Goal: Find specific page/section: Find specific page/section

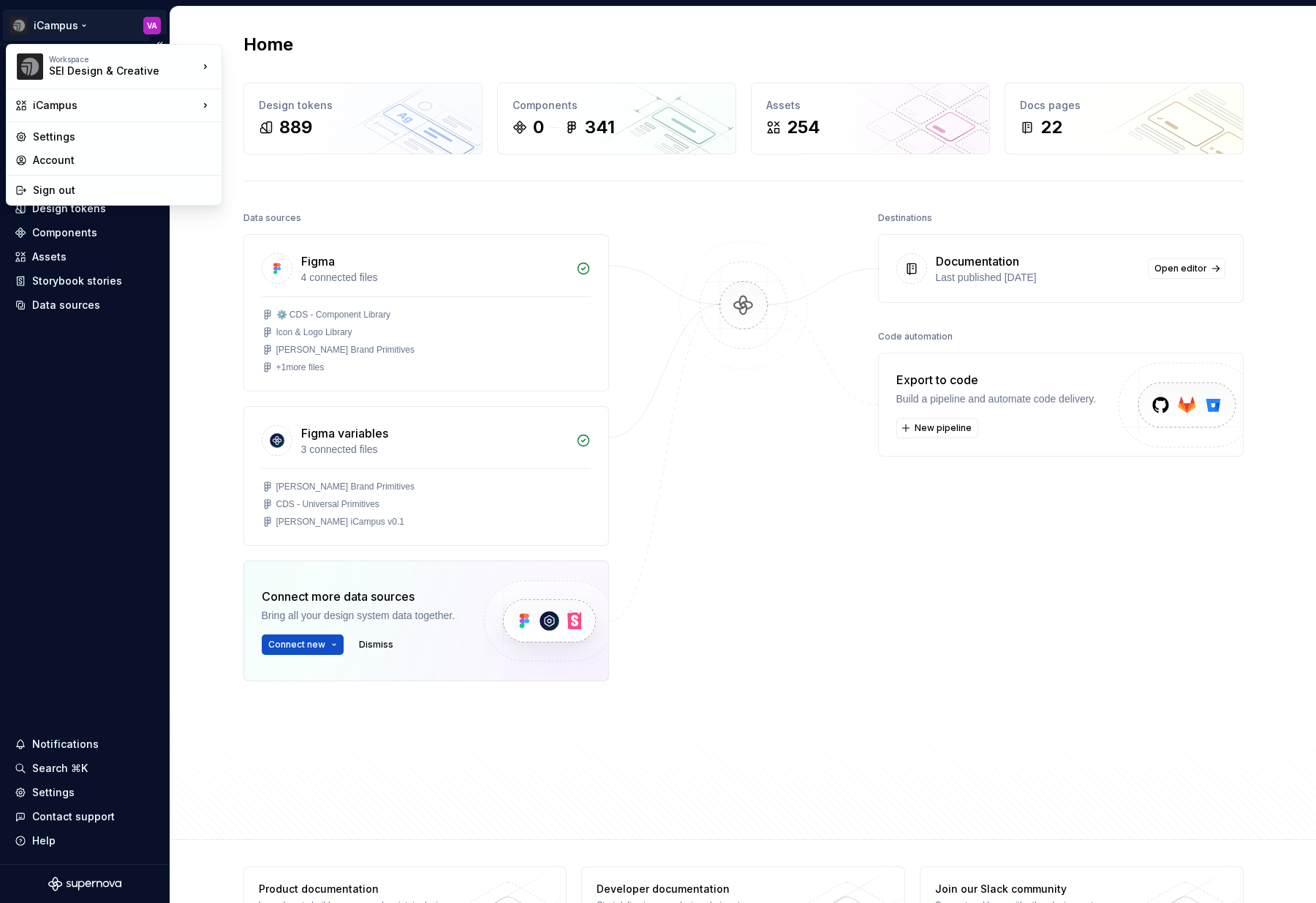
click at [78, 30] on html "iCampus VA Home Documentation Analytics Code automation Design system data Desi…" at bounding box center [658, 452] width 1316 height 903
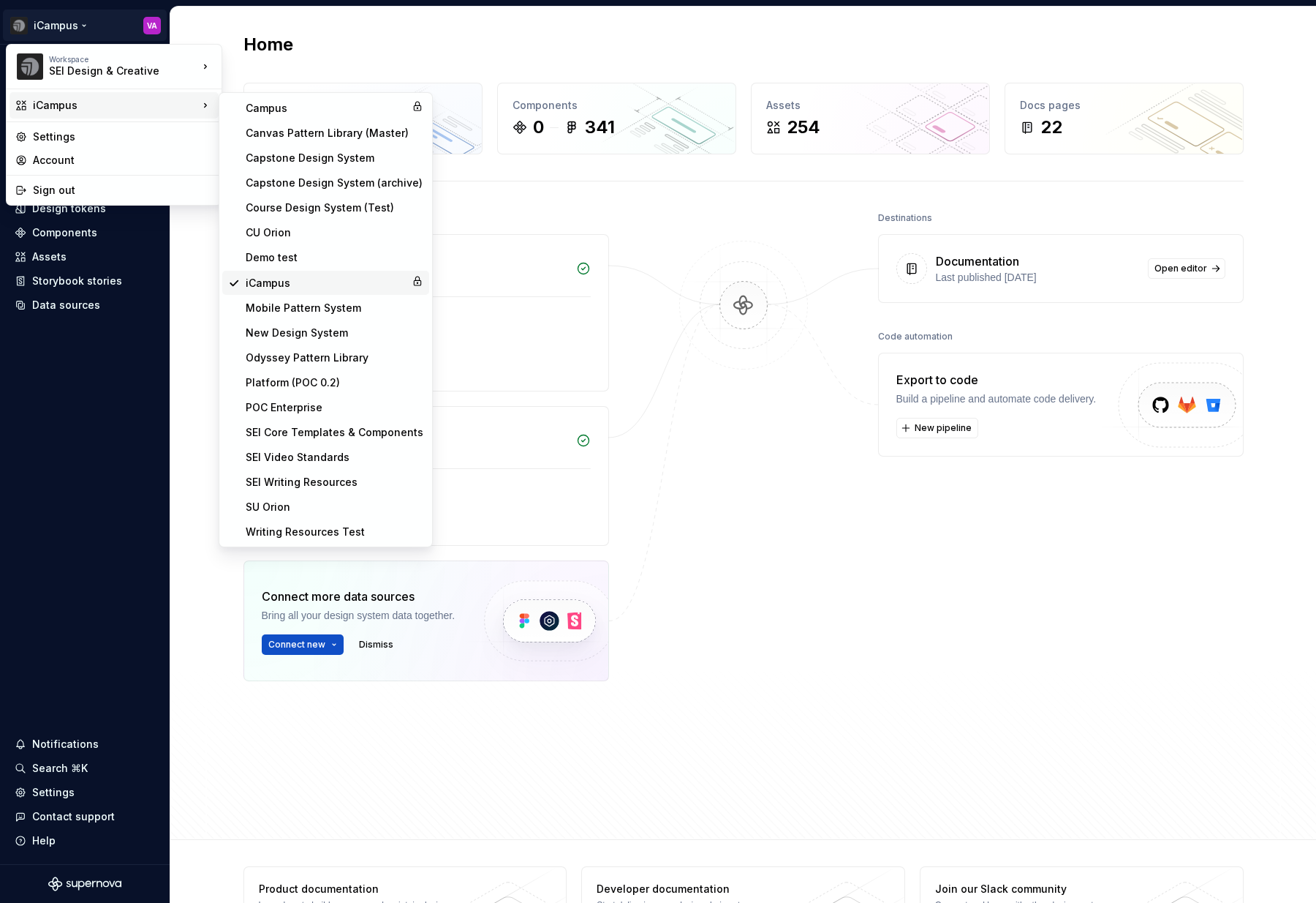
click at [263, 289] on div "iCampus" at bounding box center [326, 283] width 161 height 14
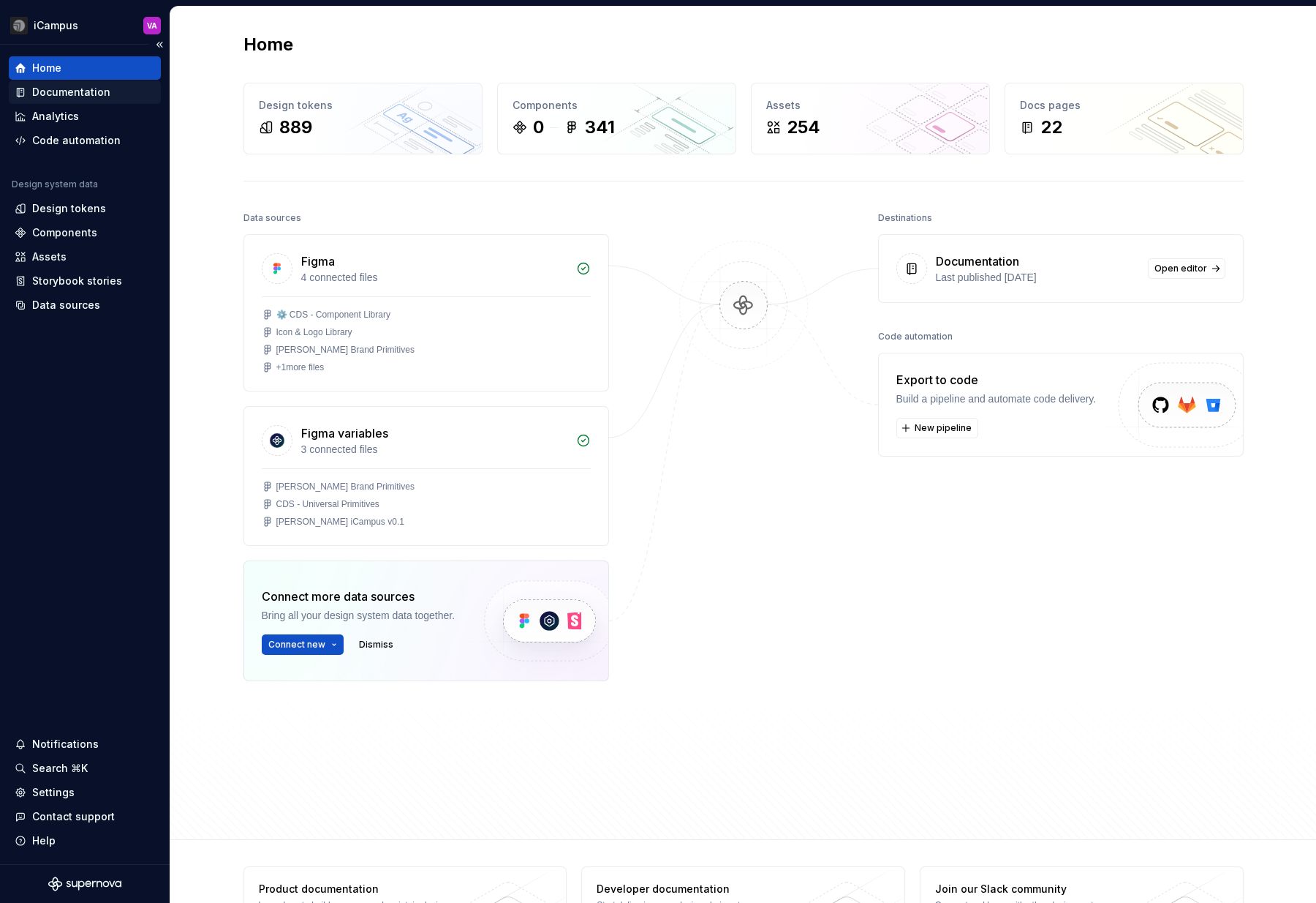
click at [65, 89] on div "Documentation" at bounding box center [70, 92] width 78 height 14
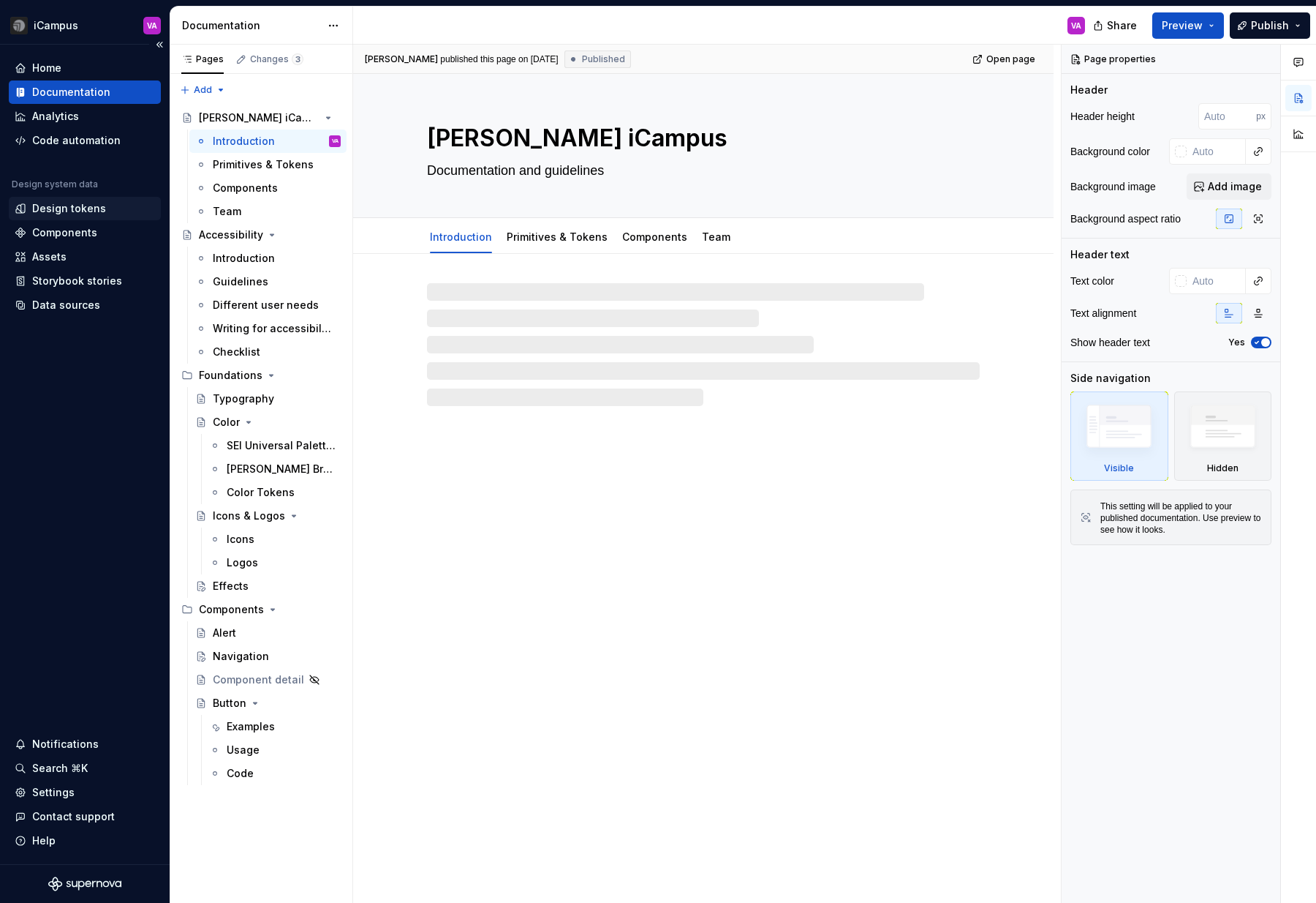
click at [85, 211] on div "Design tokens" at bounding box center [69, 208] width 74 height 14
type textarea "*"
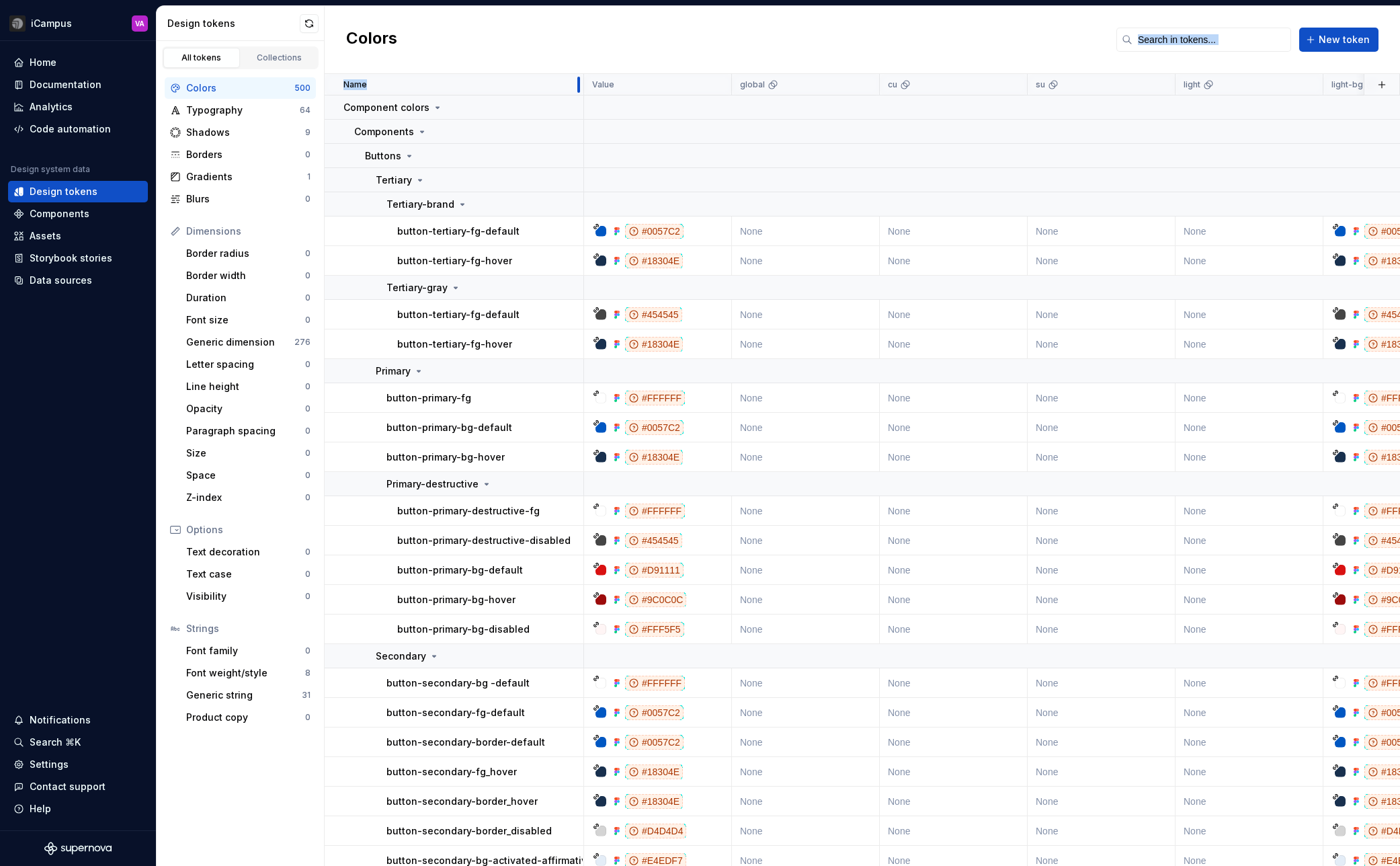
drag, startPoint x: 498, startPoint y: 76, endPoint x: 583, endPoint y: 61, distance: 86.3
click at [583, 61] on div "Colors New token Name Value global cu su light light-bg dark-bg default Collect…" at bounding box center [861, 436] width 1075 height 860
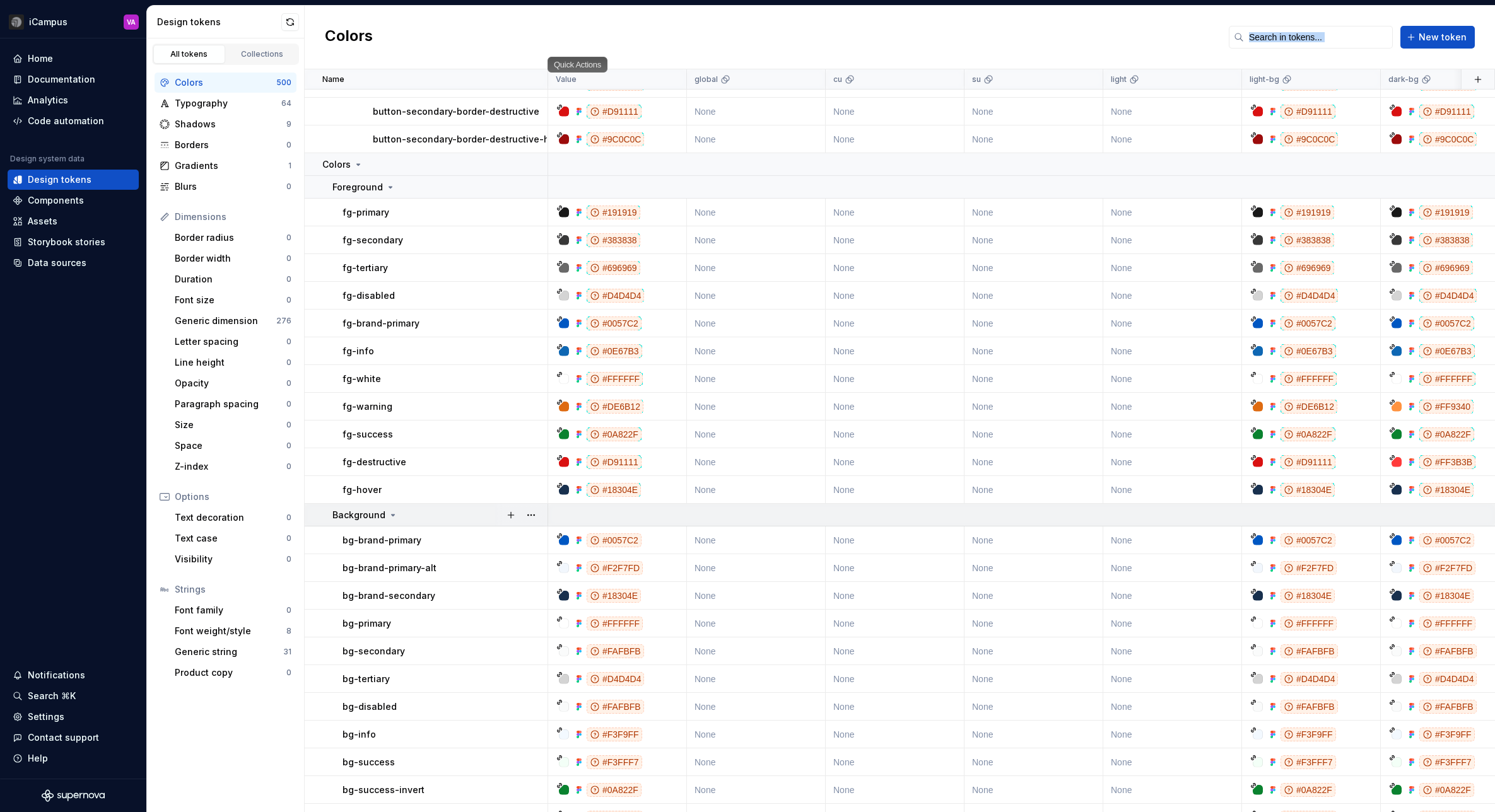
scroll to position [832, 0]
